Goal: Navigation & Orientation: Find specific page/section

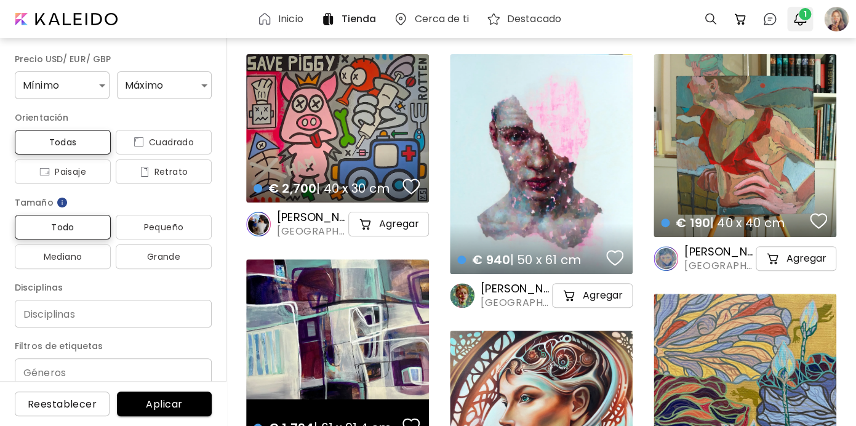
click at [804, 20] on span "1" at bounding box center [805, 14] width 12 height 12
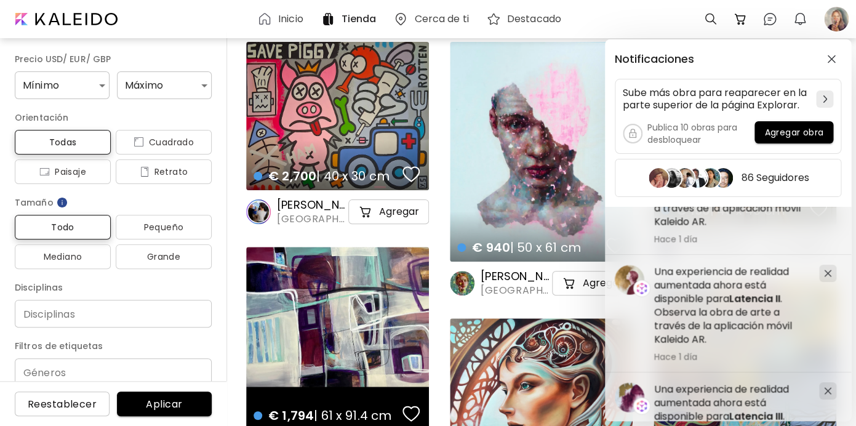
scroll to position [747, 0]
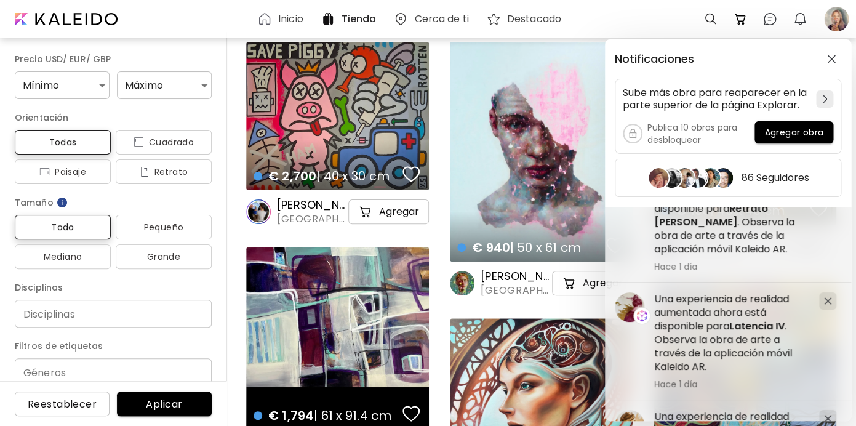
click at [834, 21] on div "Notificaciones Sube más obra para reaparecer en la parte superior de la página …" at bounding box center [428, 213] width 856 height 426
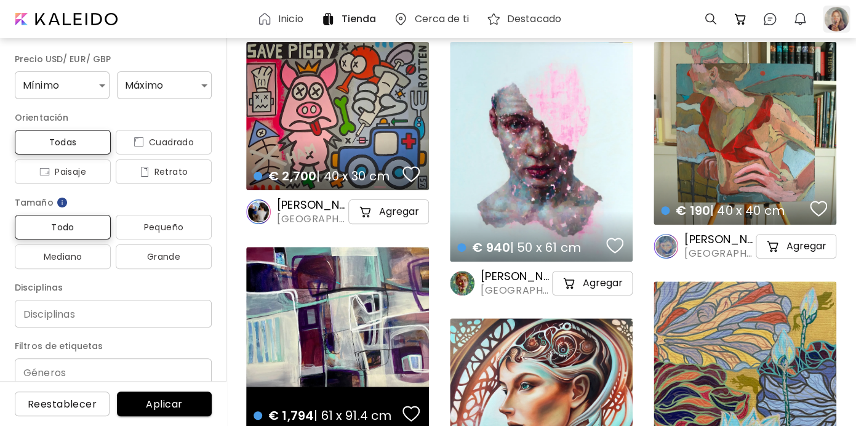
click at [837, 22] on div at bounding box center [836, 19] width 27 height 27
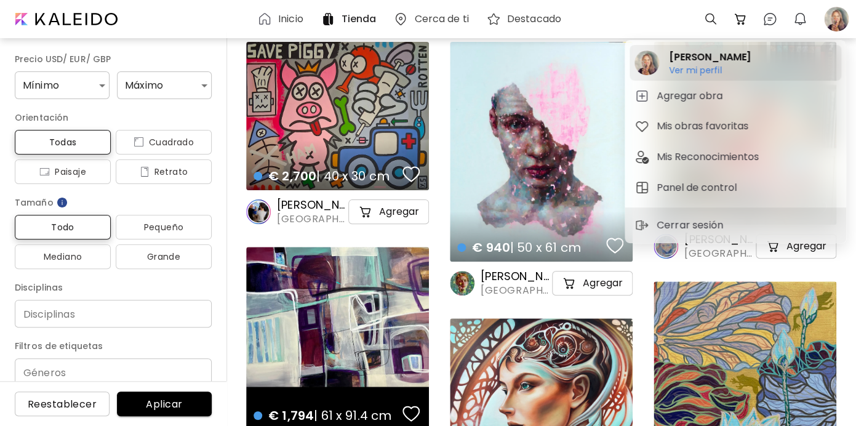
click at [704, 71] on h6 "Ver mi perfil" at bounding box center [710, 70] width 82 height 11
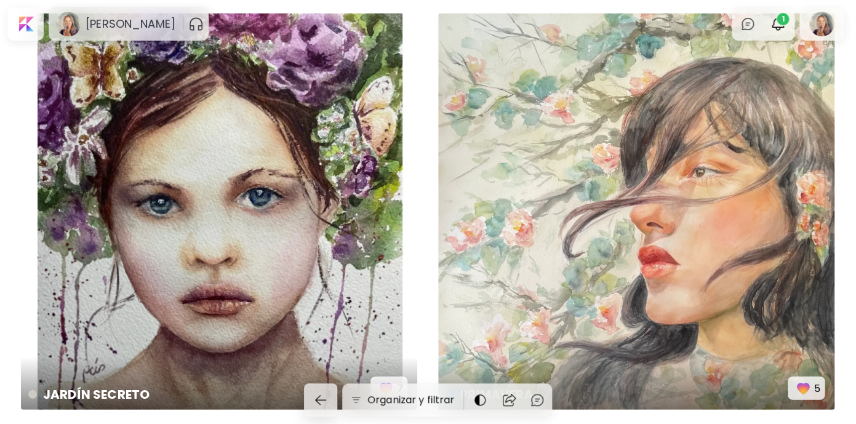
scroll to position [4433, 0]
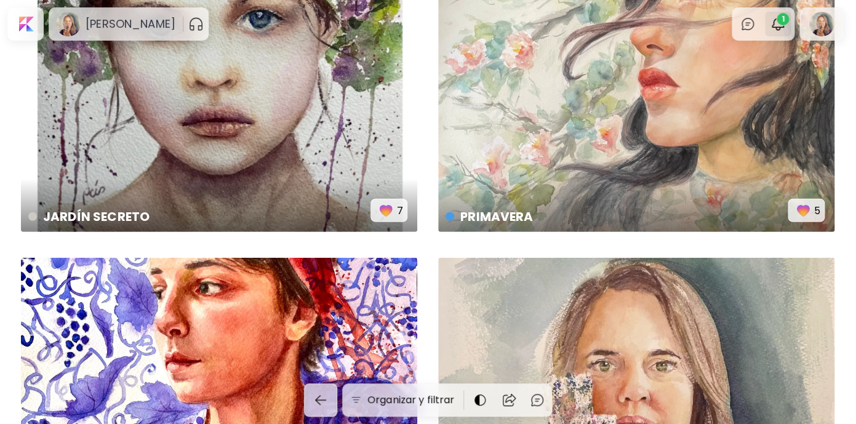
click at [784, 18] on span "1" at bounding box center [782, 19] width 12 height 12
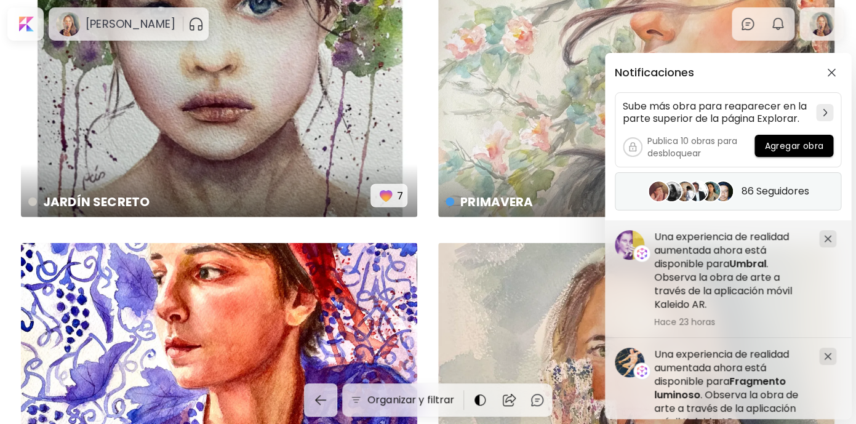
scroll to position [4450, 0]
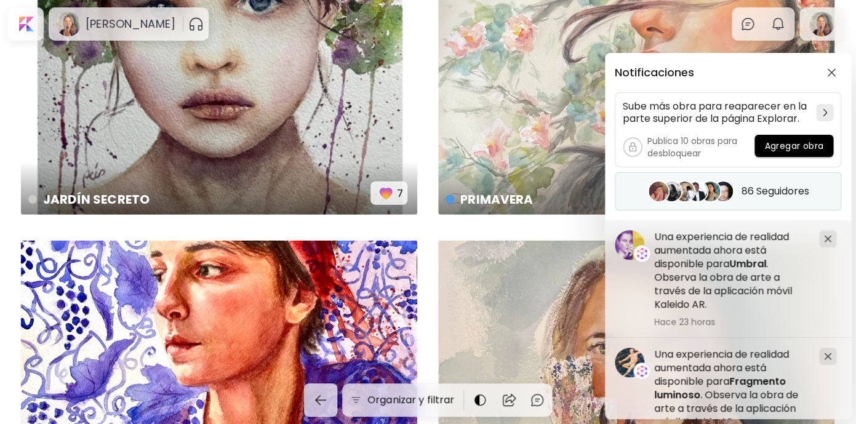
click at [766, 189] on h5 "86 Seguidores" at bounding box center [775, 191] width 68 height 12
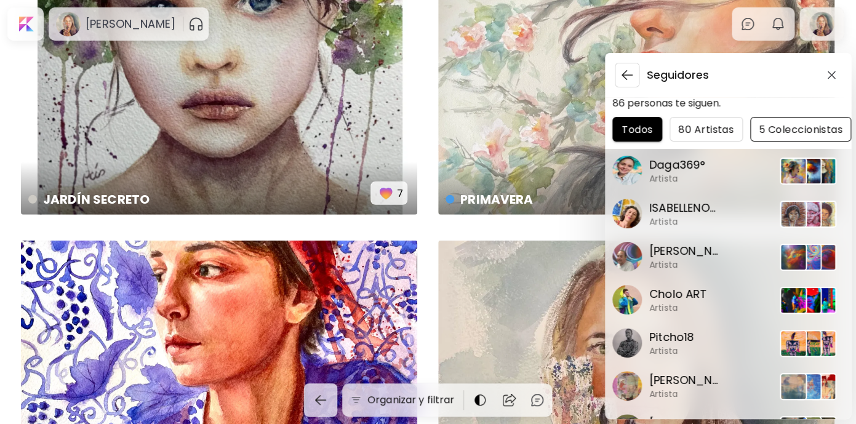
click at [786, 128] on span "5 Coleccionistas" at bounding box center [800, 129] width 81 height 13
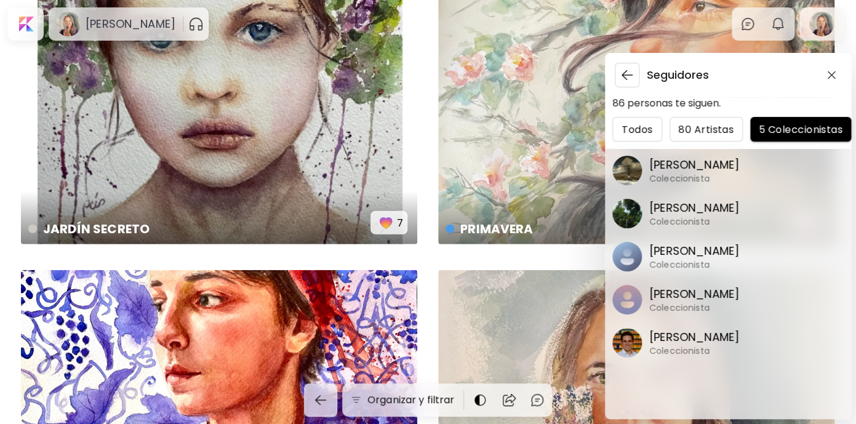
scroll to position [4420, 0]
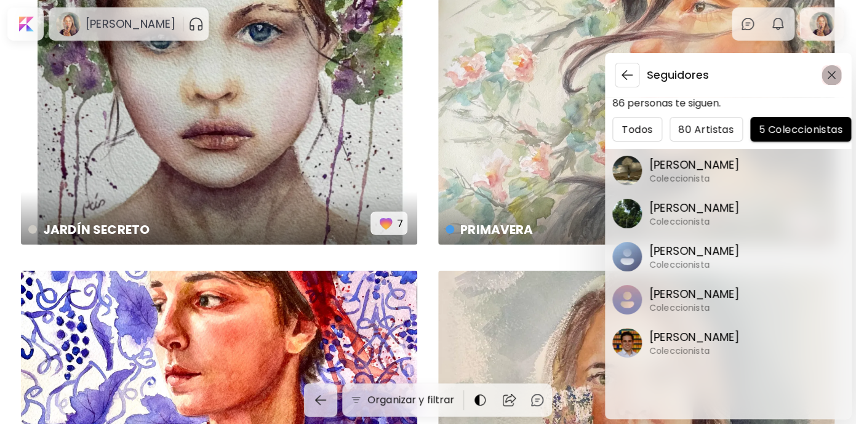
click at [831, 73] on img "button" at bounding box center [831, 75] width 9 height 9
